Goal: Information Seeking & Learning: Check status

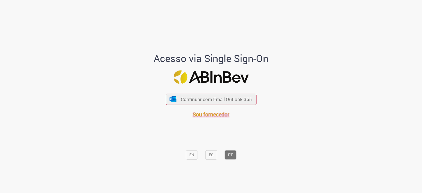
click at [225, 117] on span "Sou fornecedor" at bounding box center [211, 114] width 37 height 7
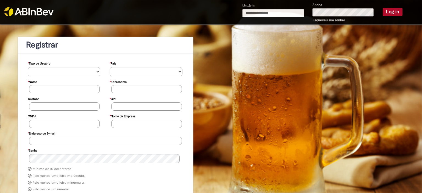
type input "**********"
click at [395, 11] on button "Log in" at bounding box center [393, 12] width 20 height 8
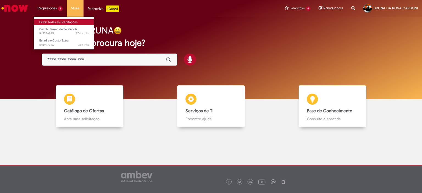
click at [60, 19] on link "Exibir Todas as Solicitações" at bounding box center [64, 22] width 60 height 6
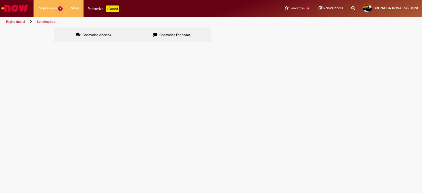
click at [177, 36] on span "Chamados Fechados" at bounding box center [174, 35] width 31 height 4
click at [0, 0] on span "Nota de 106 paletes de recolha agendada" at bounding box center [0, 0] width 0 height 0
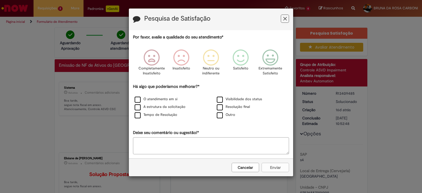
click at [286, 20] on icon "Feedback" at bounding box center [285, 19] width 4 height 6
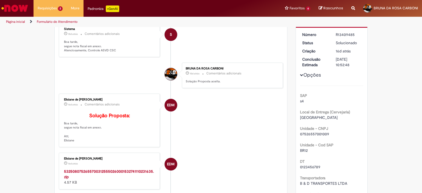
scroll to position [82, 0]
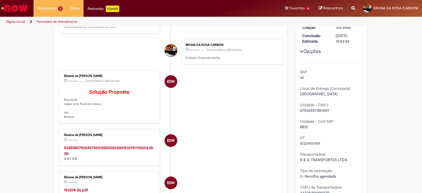
click at [132, 154] on strong "53250807526557003125550260001532741110231635.zip" at bounding box center [109, 150] width 90 height 10
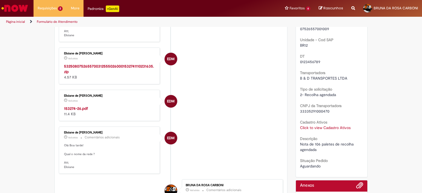
scroll to position [165, 0]
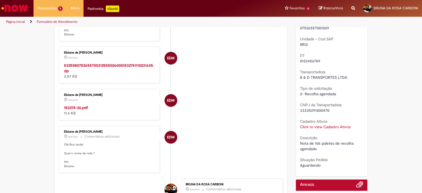
click at [74, 110] on strong "153274-26.pdf" at bounding box center [76, 107] width 24 height 5
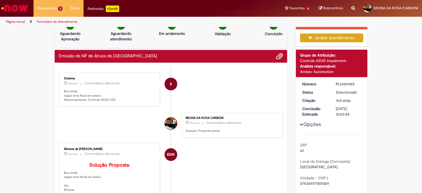
scroll to position [0, 0]
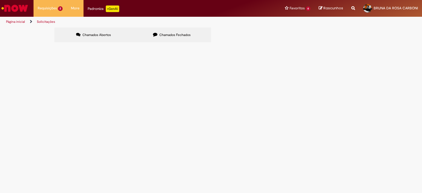
click at [181, 32] on label "Chamados Fechados" at bounding box center [172, 34] width 78 height 15
click at [0, 0] on span "R13376470" at bounding box center [0, 0] width 0 height 0
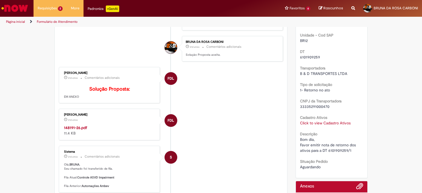
scroll to position [169, 0]
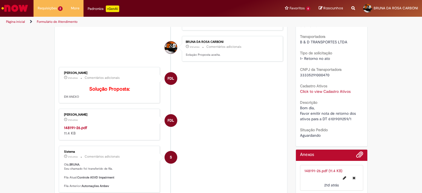
click at [76, 130] on strong "148191-26.pdf" at bounding box center [75, 127] width 23 height 5
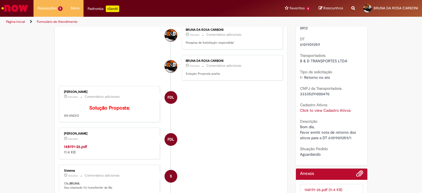
scroll to position [142, 0]
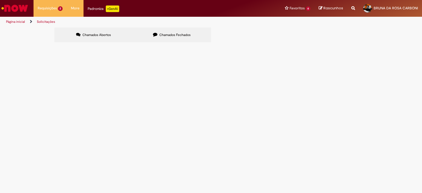
click at [173, 35] on span "Chamados Fechados" at bounding box center [174, 35] width 31 height 4
click at [0, 0] on span "Bom dia, Favor emitir nota de retorno dos ativos para a DT 6101909465/1." at bounding box center [0, 0] width 0 height 0
click at [0, 0] on span "R13376436" at bounding box center [0, 0] width 0 height 0
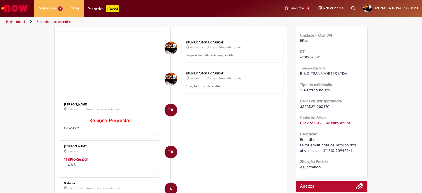
scroll to position [169, 0]
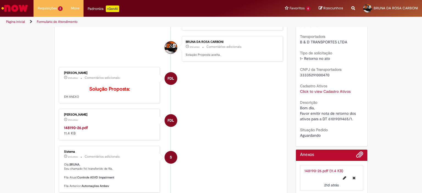
click at [70, 130] on strong "148190-26.pdf" at bounding box center [76, 127] width 24 height 5
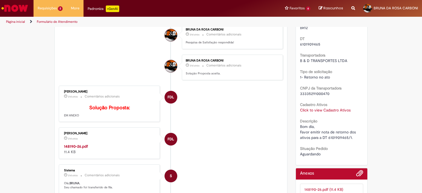
scroll to position [142, 0]
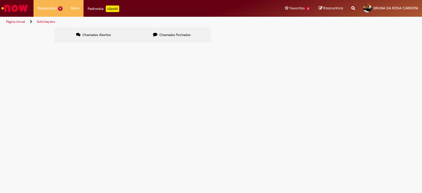
click at [163, 34] on span "Chamados Fechados" at bounding box center [174, 35] width 31 height 4
click at [0, 0] on span "R13411063" at bounding box center [0, 0] width 0 height 0
click at [0, 0] on span "Emissão de NF de Ativos do ASVD" at bounding box center [0, 0] width 0 height 0
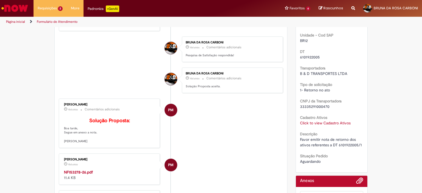
scroll to position [169, 0]
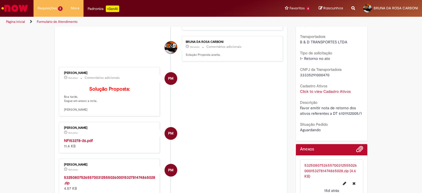
click at [79, 143] on strong "NF153278-26.pdf" at bounding box center [78, 140] width 29 height 5
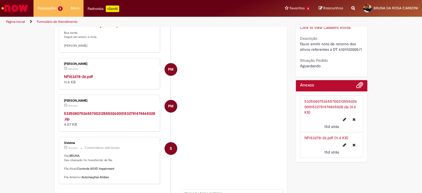
scroll to position [197, 0]
